Goal: Task Accomplishment & Management: Manage account settings

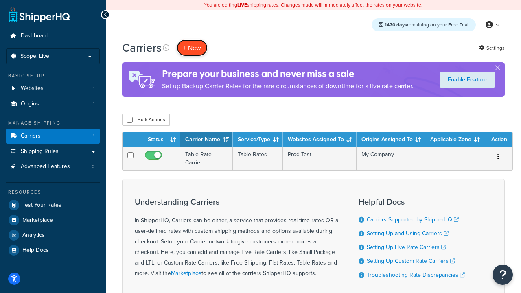
click at [192, 48] on button "+ New" at bounding box center [192, 48] width 31 height 17
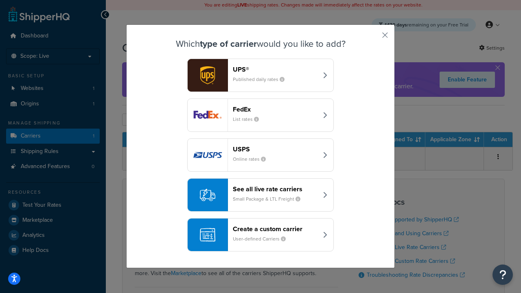
click at [275, 109] on header "FedEx" at bounding box center [275, 109] width 85 height 8
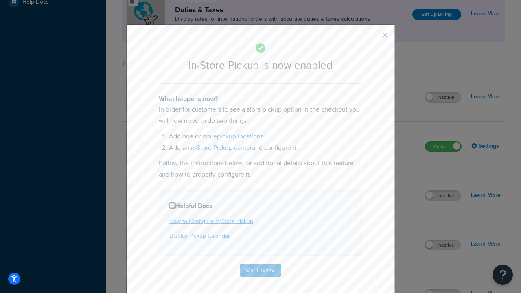
click at [373, 38] on button "button" at bounding box center [373, 38] width 2 height 2
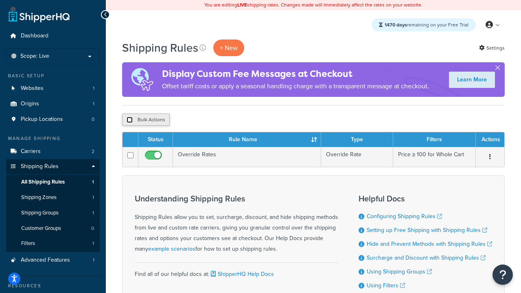
click at [130, 120] on input "checkbox" at bounding box center [130, 120] width 6 height 6
checkbox input "true"
click at [219, 120] on button "Delete" at bounding box center [217, 120] width 28 height 12
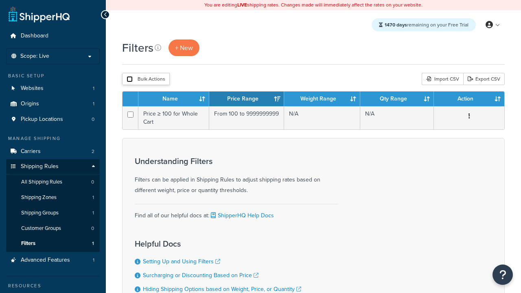
click at [130, 79] on input "checkbox" at bounding box center [130, 79] width 6 height 6
checkbox input "true"
click at [0, 0] on button "Delete" at bounding box center [0, 0] width 0 height 0
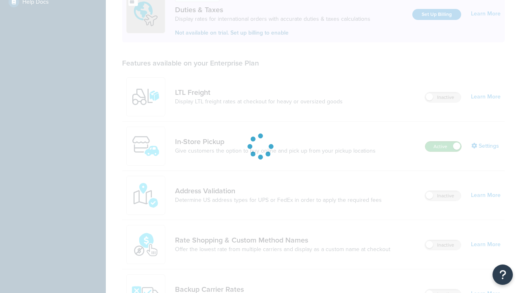
click at [444, 142] on label "Active" at bounding box center [444, 147] width 36 height 10
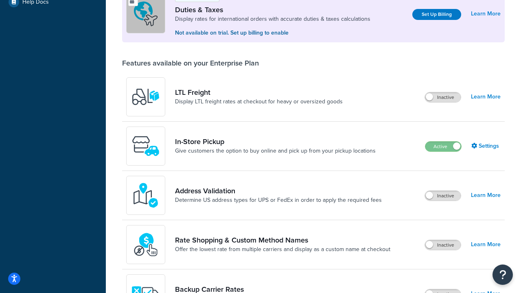
scroll to position [406, 0]
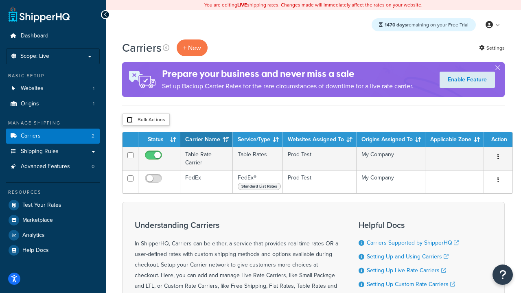
click at [130, 120] on input "checkbox" at bounding box center [130, 120] width 6 height 6
checkbox input "true"
click at [0, 0] on button "Delete" at bounding box center [0, 0] width 0 height 0
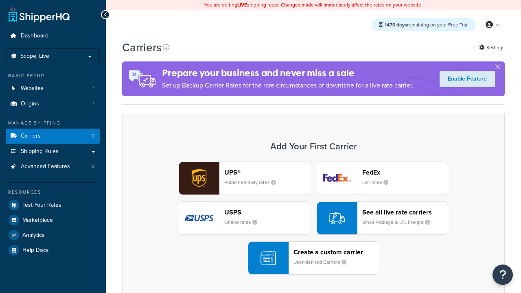
click at [314, 218] on div "UPS® Published daily rates FedEx List rates USPS Online rates See all live rate…" at bounding box center [314, 218] width 366 height 113
click at [314, 258] on div "Create a custom carrier User-defined Carriers" at bounding box center [337, 258] width 86 height 20
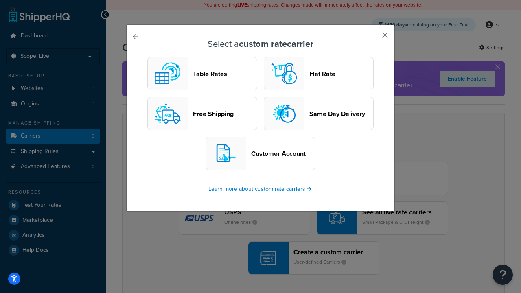
click at [202, 74] on header "Table Rates" at bounding box center [225, 74] width 64 height 8
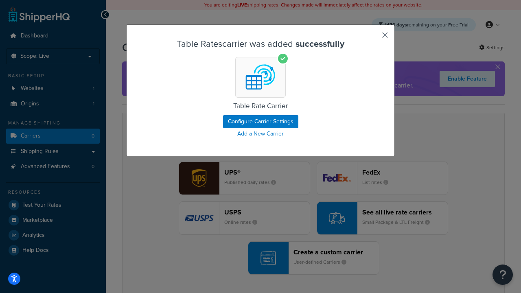
click at [373, 38] on button "button" at bounding box center [373, 38] width 2 height 2
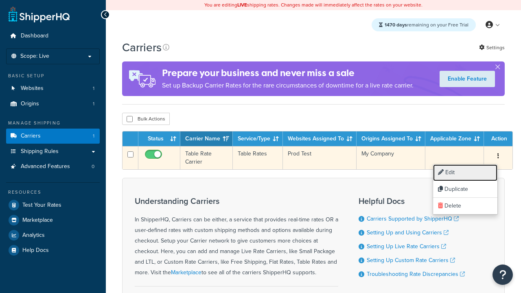
click at [466, 173] on link "Edit" at bounding box center [465, 173] width 64 height 17
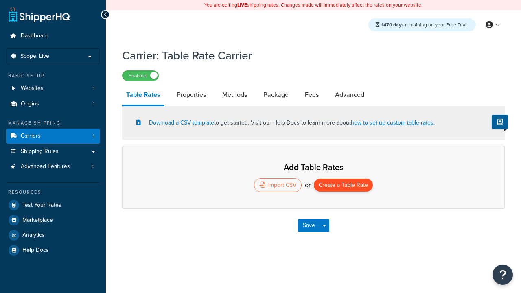
click at [343, 186] on button "Create a Table Rate" at bounding box center [343, 185] width 59 height 13
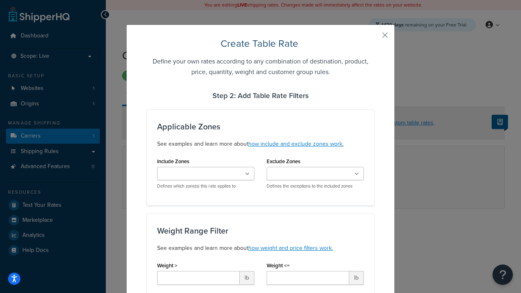
type input "10"
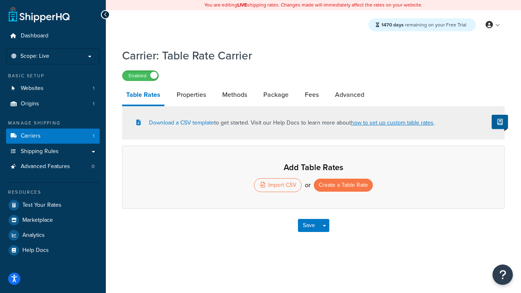
select select "25"
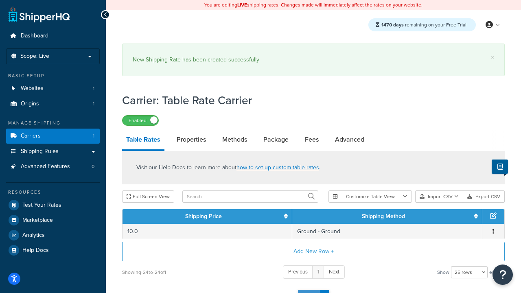
click at [309, 290] on button "Save" at bounding box center [309, 296] width 22 height 13
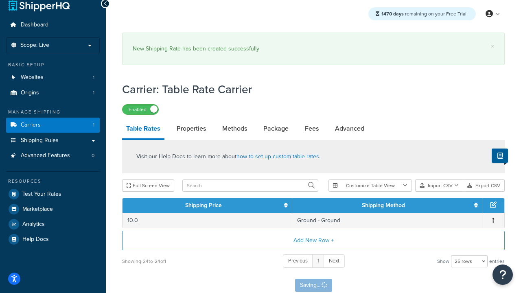
scroll to position [0, 0]
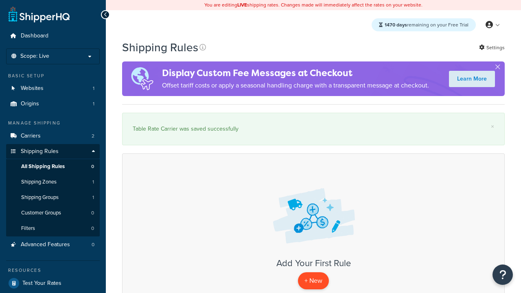
click at [314, 281] on p "+ New" at bounding box center [313, 281] width 31 height 17
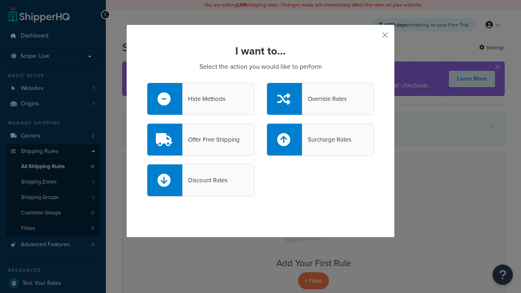
click at [321, 99] on div "Override Rates" at bounding box center [324, 98] width 45 height 11
click at [0, 0] on input "Override Rates" at bounding box center [0, 0] width 0 height 0
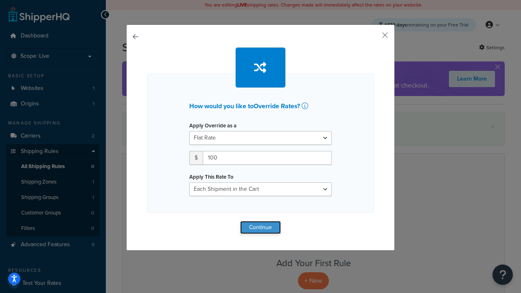
click at [261, 227] on button "Continue" at bounding box center [260, 227] width 41 height 13
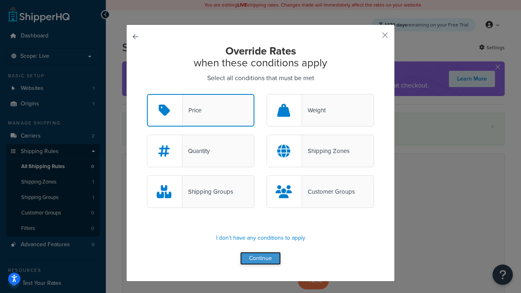
click at [261, 259] on button "Continue" at bounding box center [260, 258] width 41 height 13
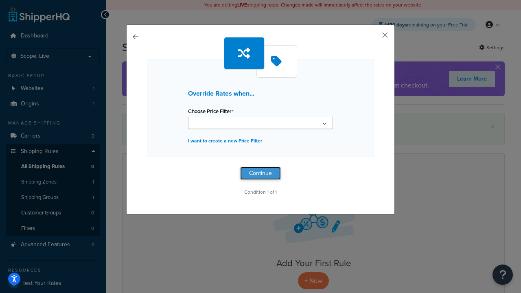
click at [261, 174] on button "Continue" at bounding box center [260, 173] width 41 height 13
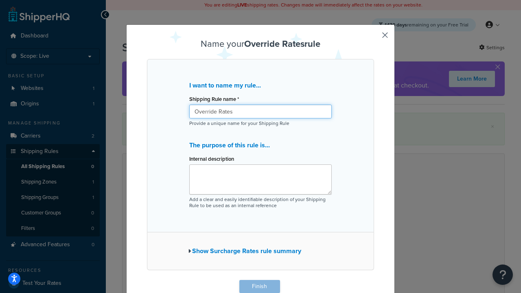
type input "Override Rates"
click at [259, 287] on button "Finish" at bounding box center [260, 286] width 41 height 13
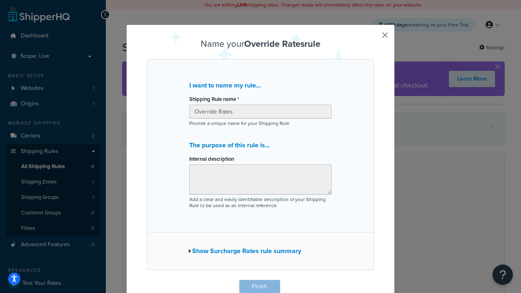
scroll to position [0, 0]
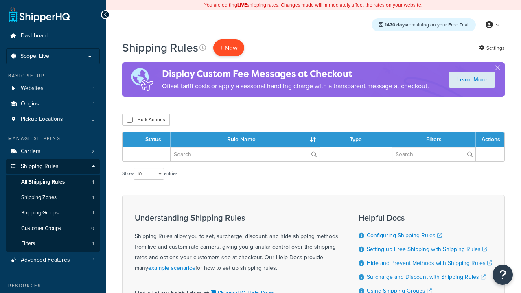
click at [229, 48] on p "+ New" at bounding box center [228, 48] width 31 height 17
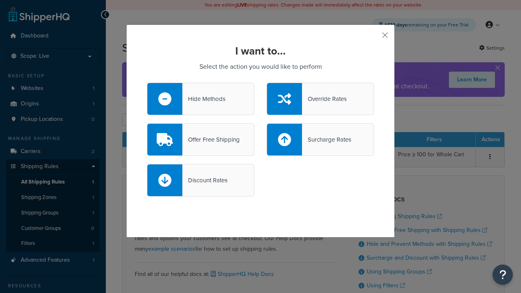
click at [201, 140] on div "Offer Free Shipping" at bounding box center [210, 139] width 57 height 11
click at [0, 0] on input "Offer Free Shipping" at bounding box center [0, 0] width 0 height 0
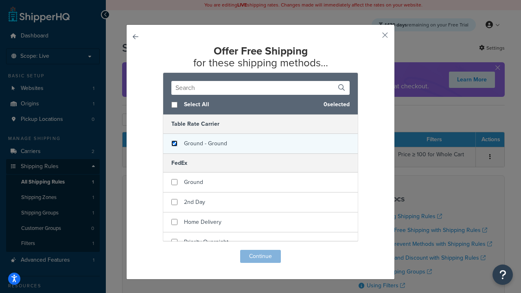
click at [174, 144] on input "checkbox" at bounding box center [174, 144] width 6 height 6
checkbox input "true"
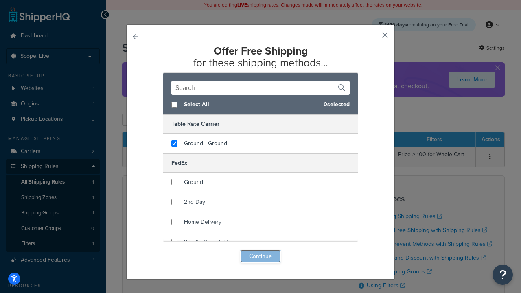
click at [261, 257] on button "Continue" at bounding box center [260, 256] width 41 height 13
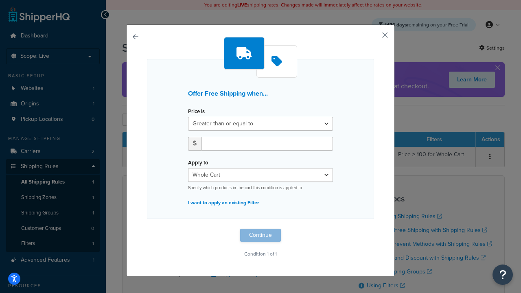
click at [196, 112] on label "Price is" at bounding box center [196, 111] width 17 height 6
click at [196, 117] on select "Greater than or equal to Between or equal to Less than or equal to" at bounding box center [260, 124] width 145 height 14
click at [267, 143] on input "number" at bounding box center [268, 144] width 132 height 14
type input "50"
click at [261, 235] on button "Continue" at bounding box center [260, 235] width 41 height 13
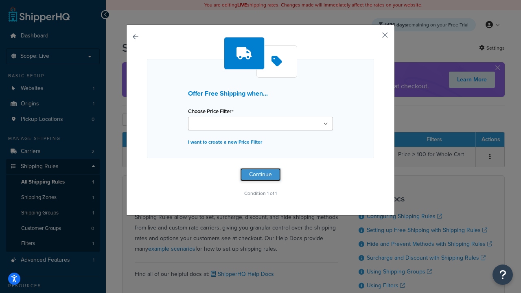
click at [261, 174] on button "Continue" at bounding box center [260, 174] width 41 height 13
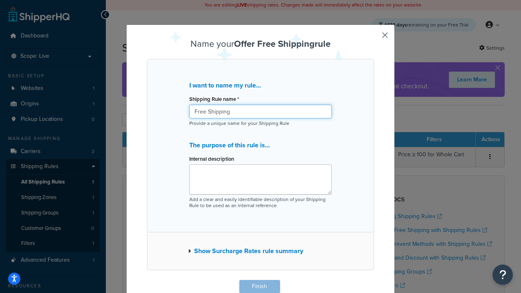
type input "Free Shipping"
click at [259, 287] on button "Finish" at bounding box center [260, 286] width 41 height 13
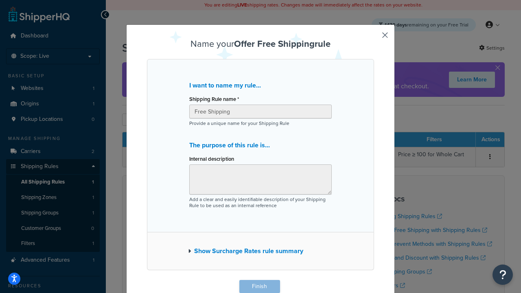
scroll to position [0, 0]
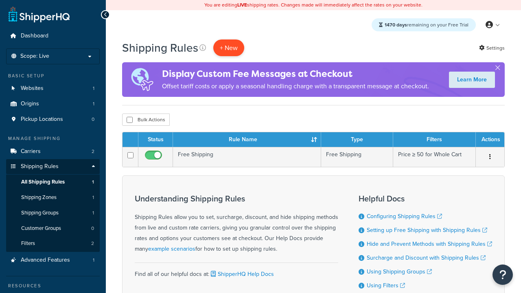
click at [229, 48] on p "+ New" at bounding box center [228, 48] width 31 height 17
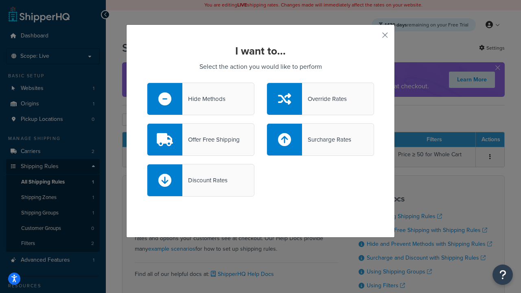
click at [321, 140] on div "Surcharge Rates" at bounding box center [326, 139] width 49 height 11
click at [0, 0] on input "Surcharge Rates" at bounding box center [0, 0] width 0 height 0
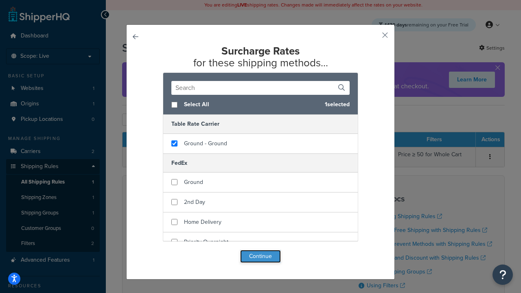
click at [261, 257] on button "Continue" at bounding box center [260, 256] width 41 height 13
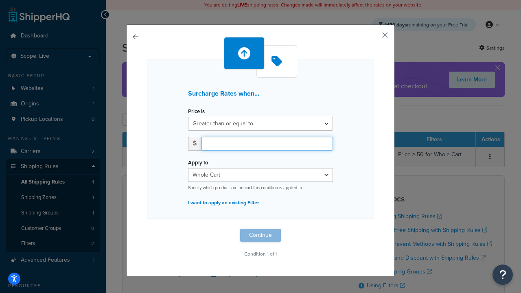
click at [267, 143] on input "number" at bounding box center [268, 144] width 132 height 14
type input "5"
click at [261, 235] on button "Continue" at bounding box center [260, 235] width 41 height 13
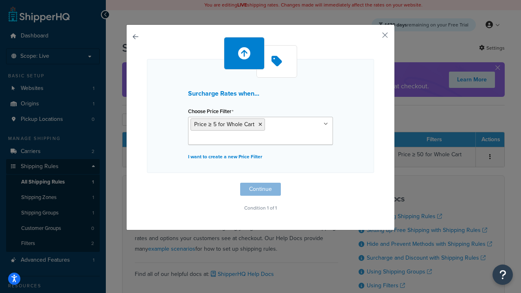
scroll to position [0, 0]
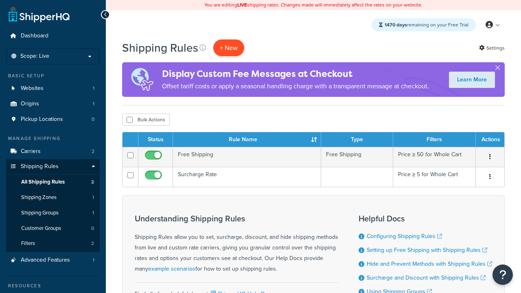
click at [229, 48] on p "+ New" at bounding box center [228, 48] width 31 height 17
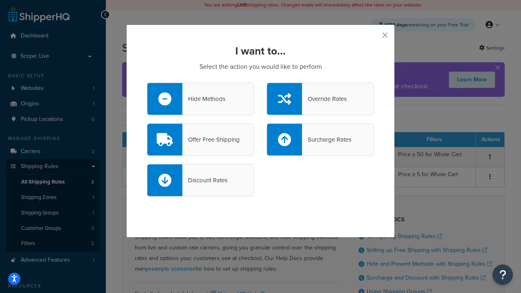
click at [201, 180] on div "Discount Rates" at bounding box center [204, 180] width 45 height 11
click at [0, 0] on input "Discount Rates" at bounding box center [0, 0] width 0 height 0
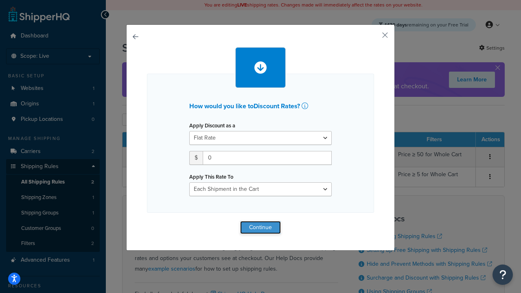
click at [261, 227] on button "Continue" at bounding box center [260, 227] width 41 height 13
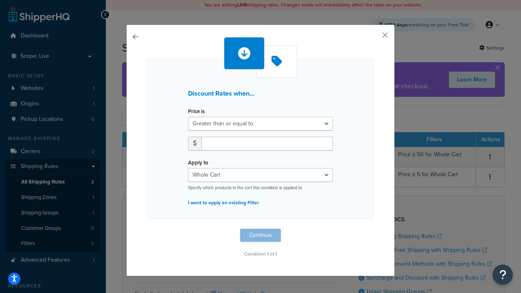
click at [196, 112] on label "Price is" at bounding box center [196, 111] width 17 height 6
click at [196, 117] on select "Greater than or equal to Between or equal to Less than or equal to" at bounding box center [260, 124] width 145 height 14
click at [267, 143] on input "number" at bounding box center [268, 144] width 132 height 14
type input "5"
click at [261, 235] on button "Continue" at bounding box center [260, 235] width 41 height 13
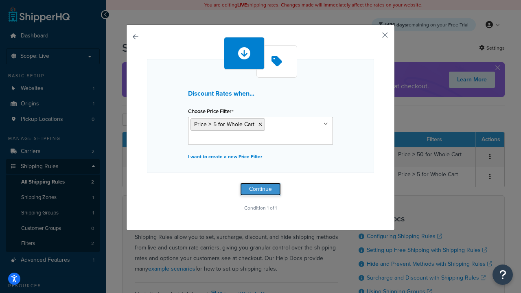
click at [261, 189] on button "Continue" at bounding box center [260, 189] width 41 height 13
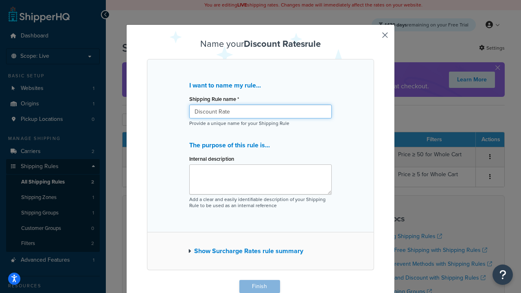
type input "Discount Rate"
click at [259, 287] on button "Finish" at bounding box center [260, 286] width 41 height 13
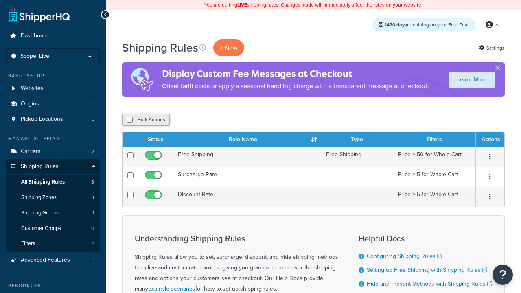
click at [146, 120] on button "Bulk Actions" at bounding box center [146, 120] width 48 height 12
checkbox input "true"
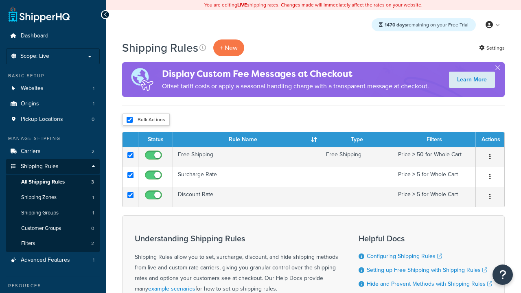
click at [0, 0] on button "Delete" at bounding box center [0, 0] width 0 height 0
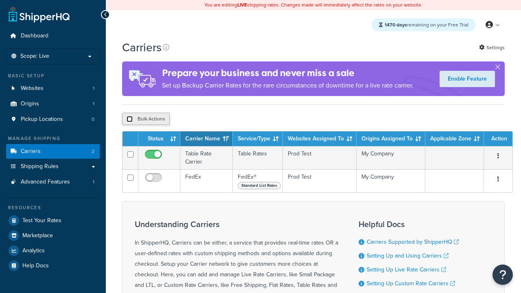
click at [130, 119] on input "checkbox" at bounding box center [130, 119] width 6 height 6
checkbox input "true"
click at [0, 0] on button "Delete" at bounding box center [0, 0] width 0 height 0
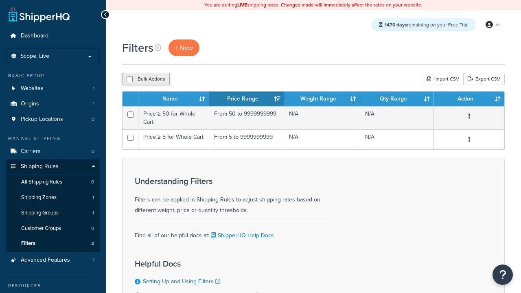
click at [146, 79] on button "Bulk Actions" at bounding box center [146, 79] width 48 height 12
checkbox input "true"
click at [0, 0] on button "Delete" at bounding box center [0, 0] width 0 height 0
